Goal: Navigation & Orientation: Find specific page/section

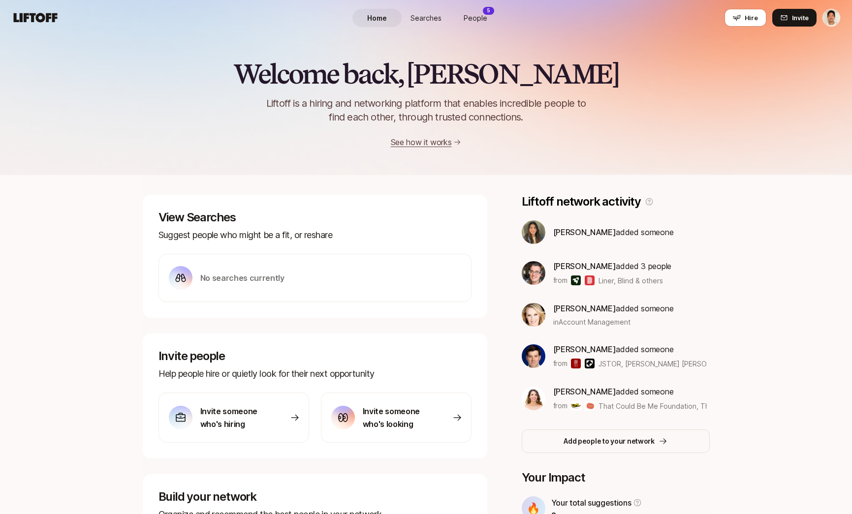
click at [424, 13] on span "Searches" at bounding box center [425, 18] width 31 height 10
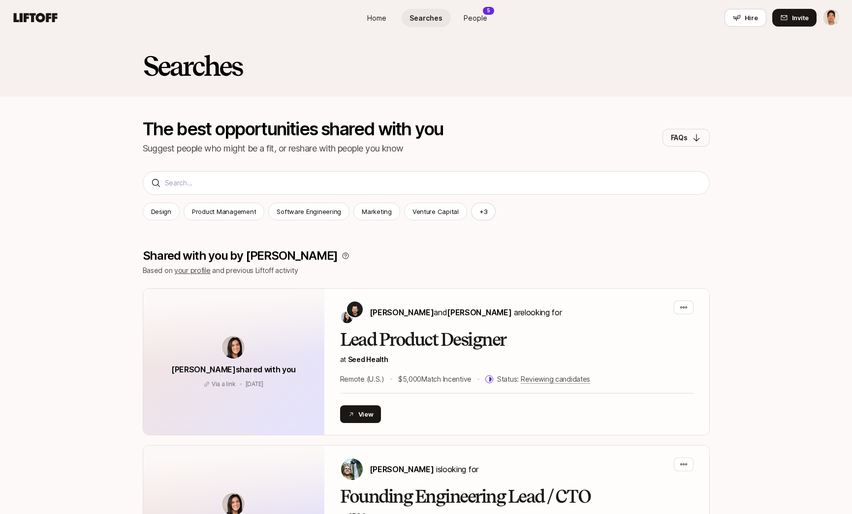
click at [483, 21] on span "People" at bounding box center [476, 18] width 24 height 10
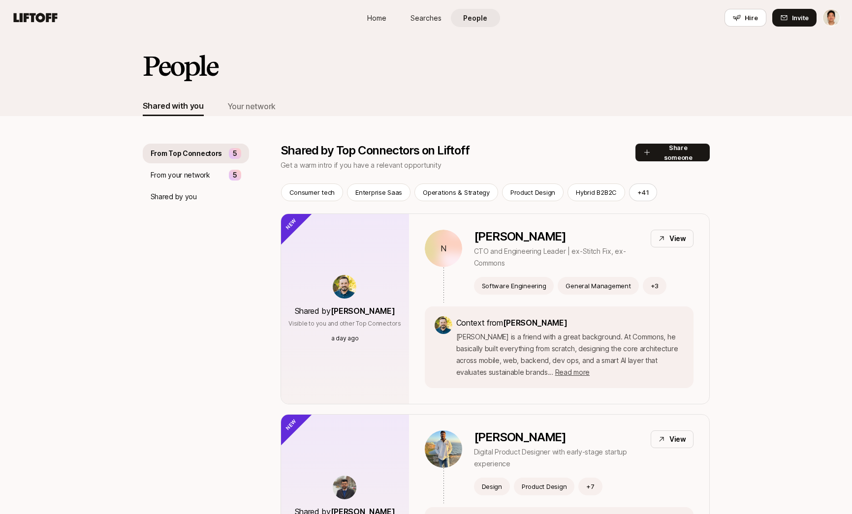
click at [384, 17] on span "Home" at bounding box center [376, 18] width 19 height 10
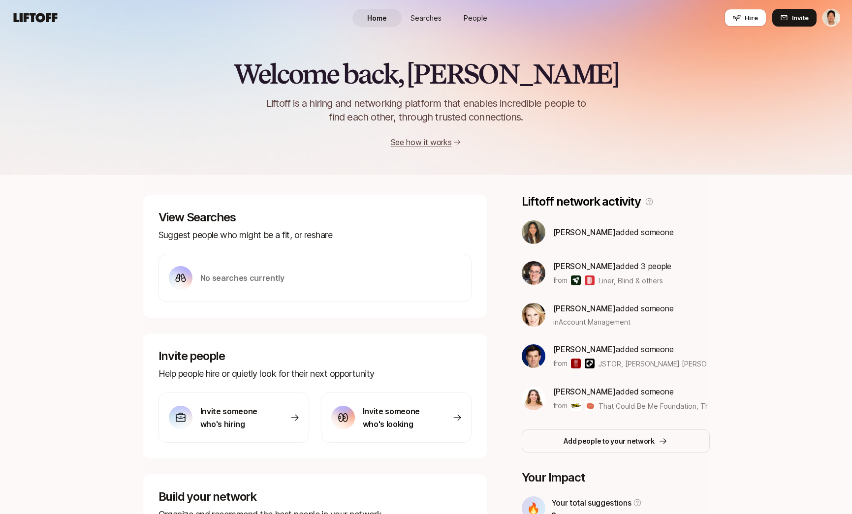
click at [434, 24] on link "Searches" at bounding box center [426, 18] width 49 height 18
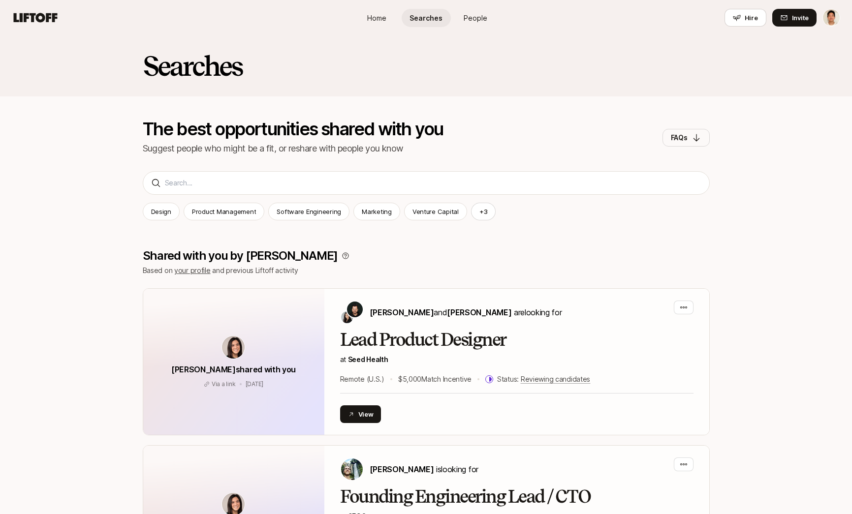
click at [471, 18] on span "People" at bounding box center [476, 18] width 24 height 10
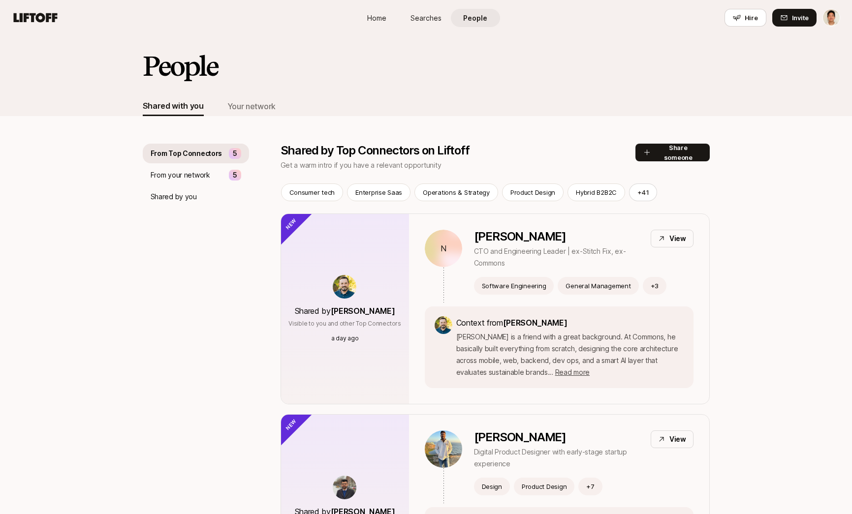
click at [383, 17] on span "Home" at bounding box center [376, 18] width 19 height 10
